Goal: Information Seeking & Learning: Learn about a topic

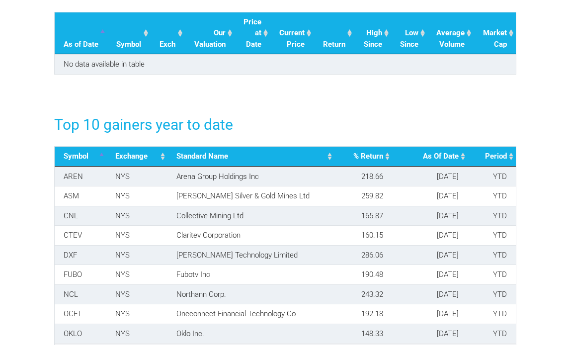
click at [357, 85] on div "Connect your portfolio Monitor the value of your holdings to make more informed…" at bounding box center [285, 60] width 477 height 570
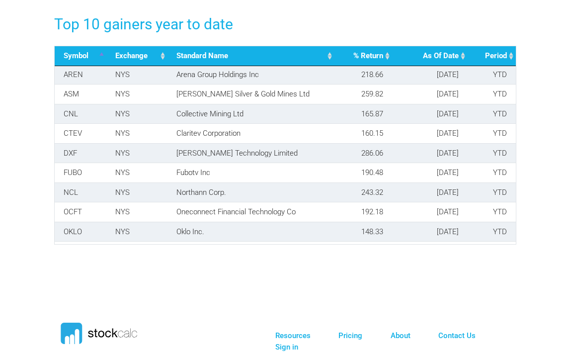
scroll to position [18, 0]
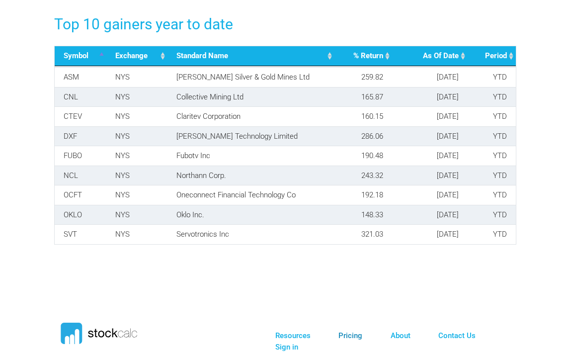
click at [349, 335] on link "Pricing" at bounding box center [351, 335] width 24 height 9
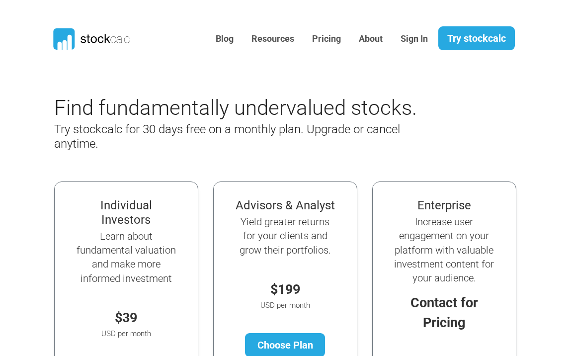
click at [492, 52] on div "Blog Resources Pricing About Sign In Try stockcalc" at bounding box center [285, 38] width 477 height 53
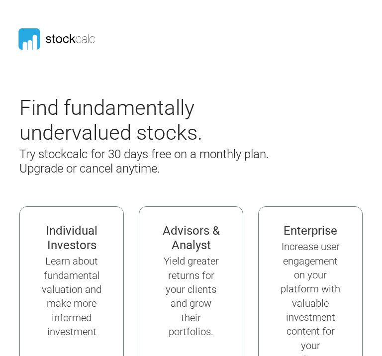
click at [363, 132] on div "Find fundamentally undervalued stocks. Try stockcalc for 30 days free on a mont…" at bounding box center [191, 148] width 358 height 107
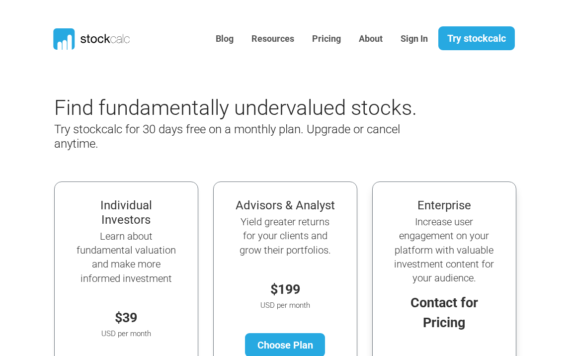
scroll to position [0, 0]
